Goal: Understand process/instructions: Learn how to perform a task or action

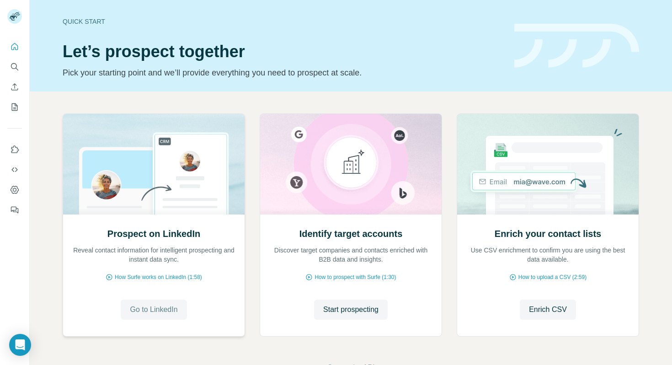
click at [146, 316] on button "Go to LinkedIn" at bounding box center [154, 309] width 66 height 20
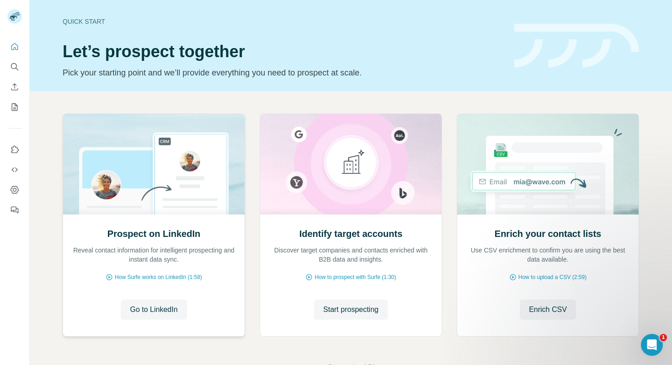
click at [160, 235] on h2 "Prospect on LinkedIn" at bounding box center [153, 233] width 93 height 13
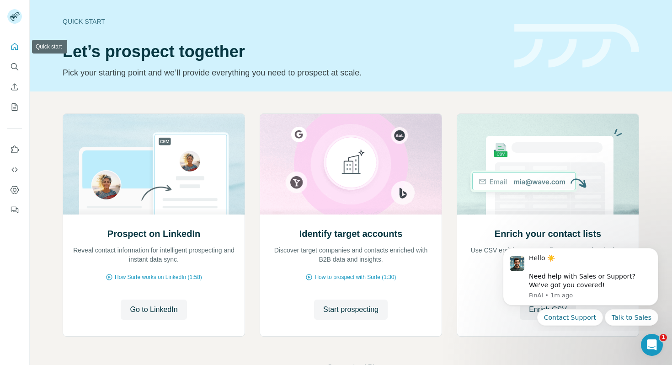
click at [4, 43] on div at bounding box center [14, 125] width 29 height 185
click at [162, 308] on span "Go to LinkedIn" at bounding box center [154, 309] width 48 height 11
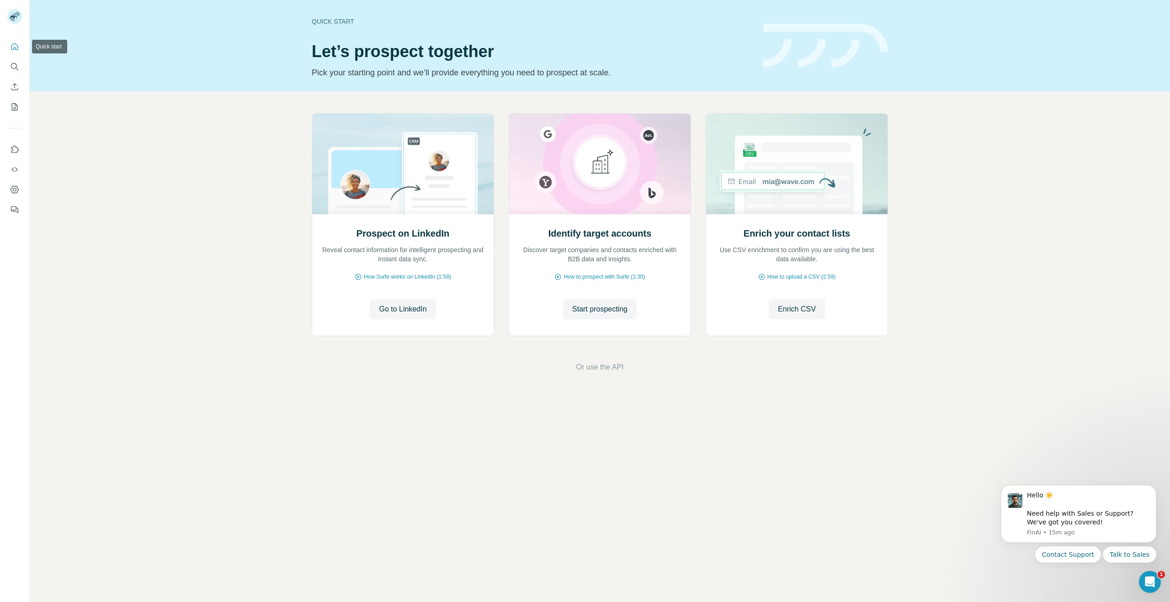
click at [17, 42] on button "Quick start" at bounding box center [14, 46] width 15 height 16
click at [14, 46] on icon "Quick start" at bounding box center [14, 46] width 9 height 9
click at [11, 150] on icon "Use Surfe on LinkedIn" at bounding box center [15, 148] width 8 height 7
click at [408, 307] on span "Go to LinkedIn" at bounding box center [403, 309] width 48 height 11
